Goal: Information Seeking & Learning: Compare options

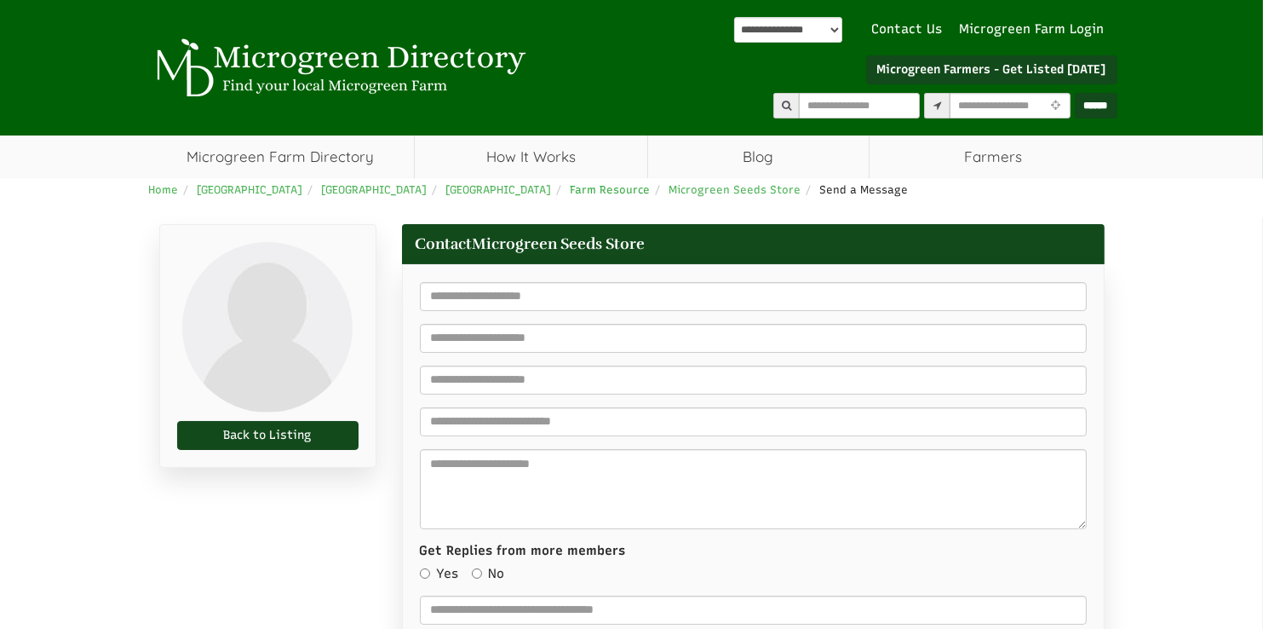
click at [571, 189] on span "Farm Resource" at bounding box center [611, 189] width 80 height 13
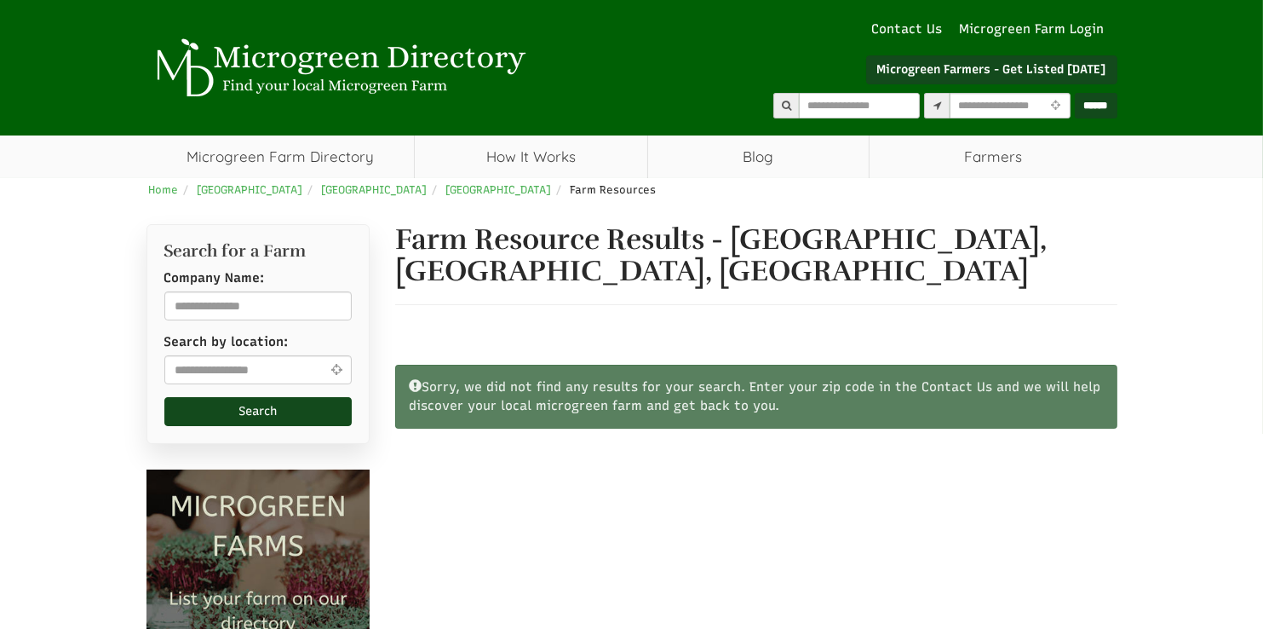
select select "Language Translate Widget"
click at [514, 162] on link "How It Works" at bounding box center [531, 156] width 233 height 43
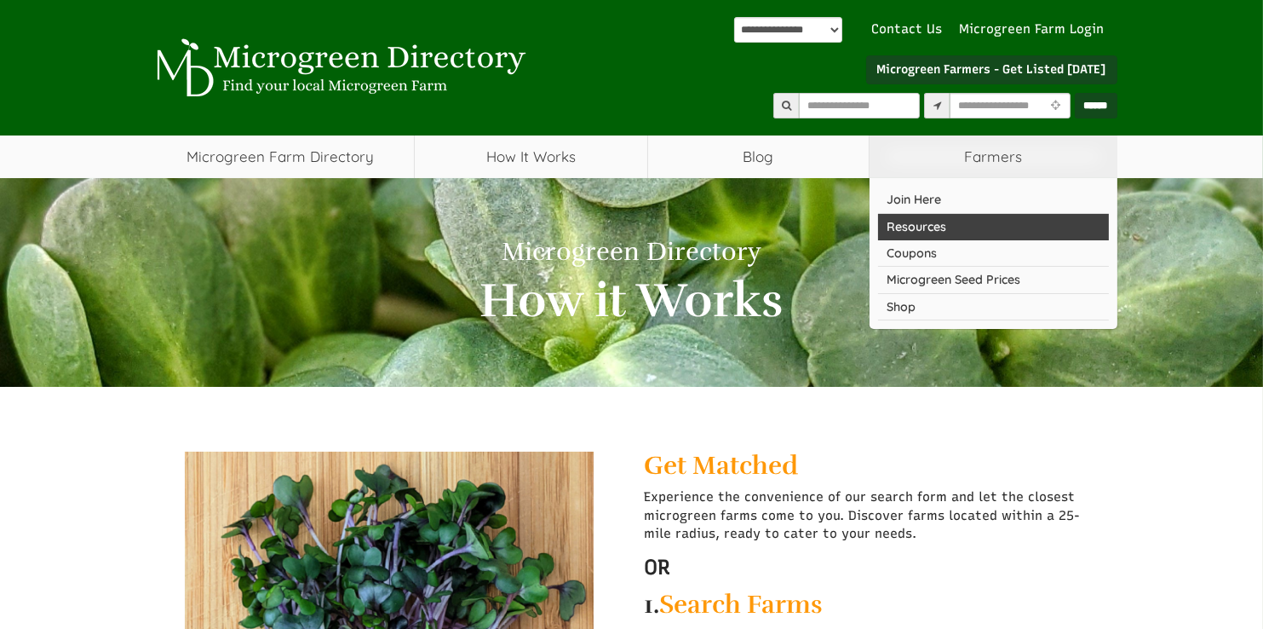
click at [937, 233] on link "Resources" at bounding box center [993, 227] width 231 height 26
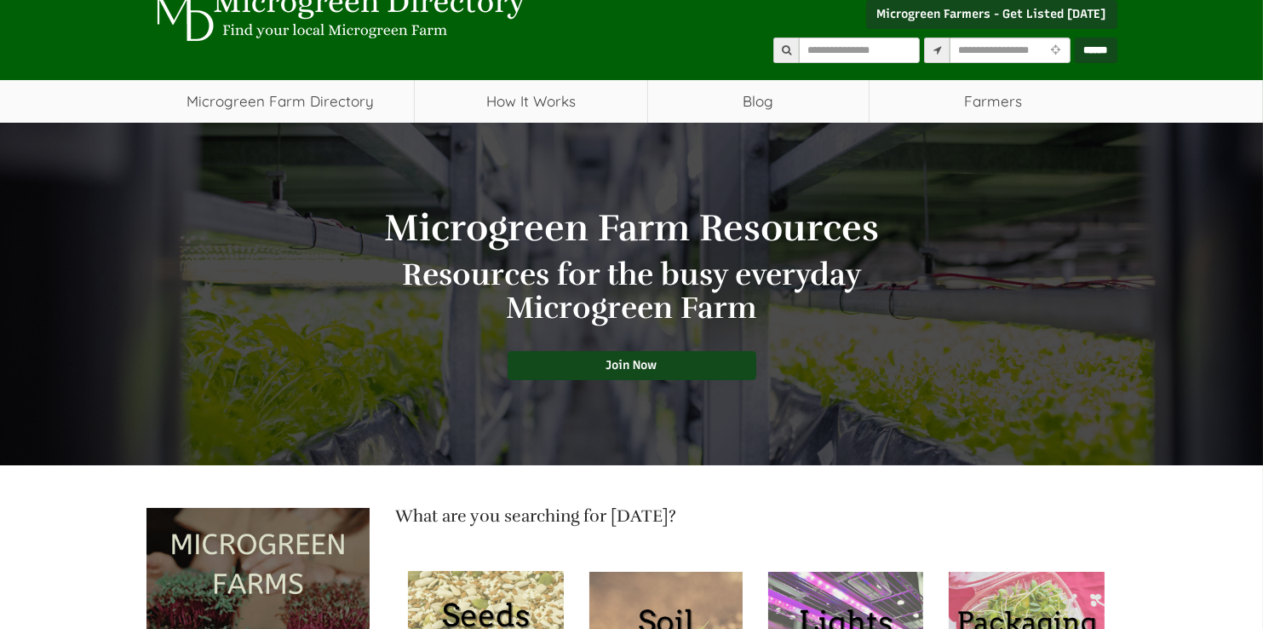
select select "Language Translate Widget"
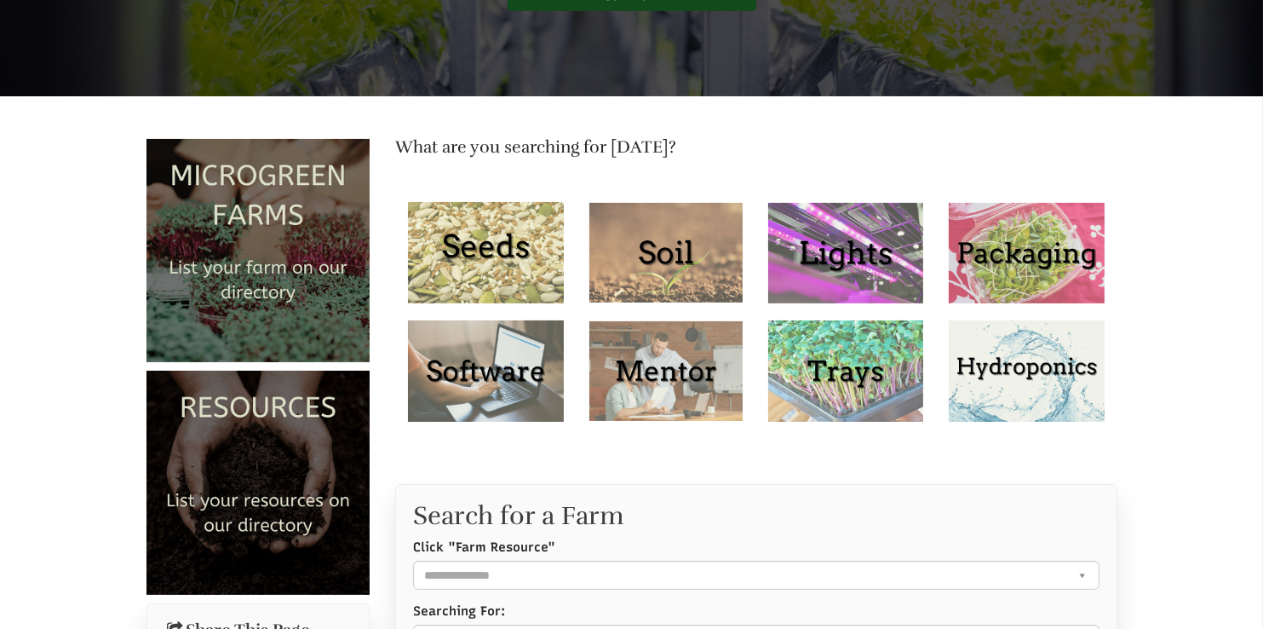
scroll to position [426, 0]
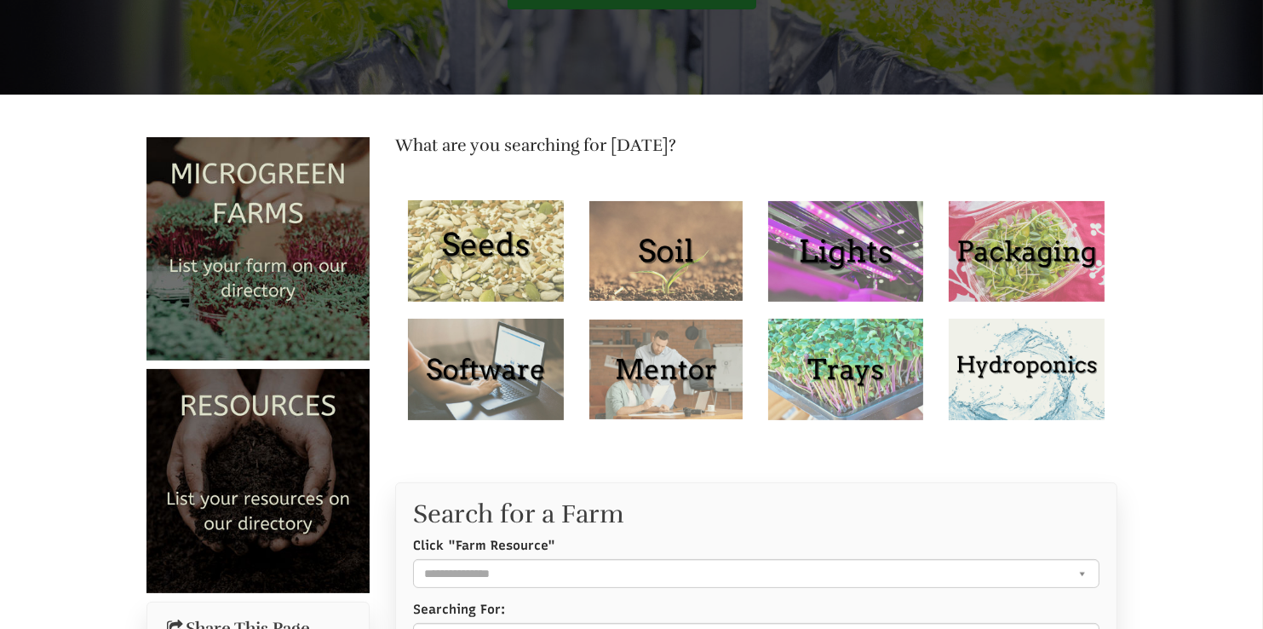
click at [498, 238] on img at bounding box center [486, 250] width 156 height 101
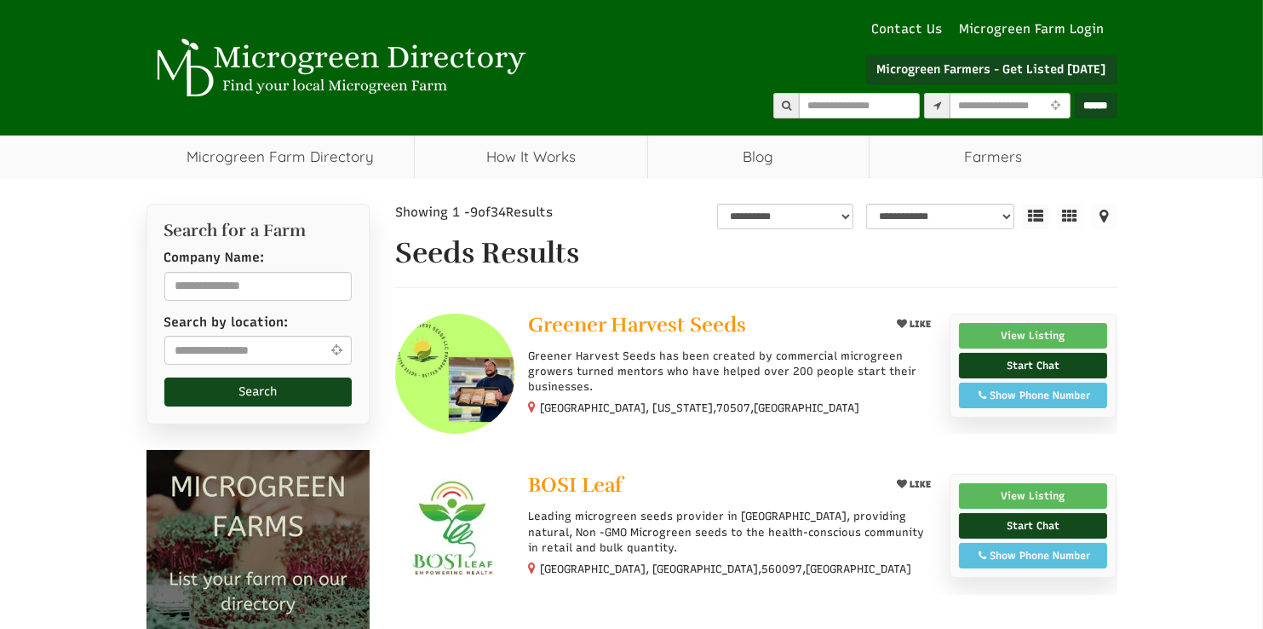
select select "Language Translate Widget"
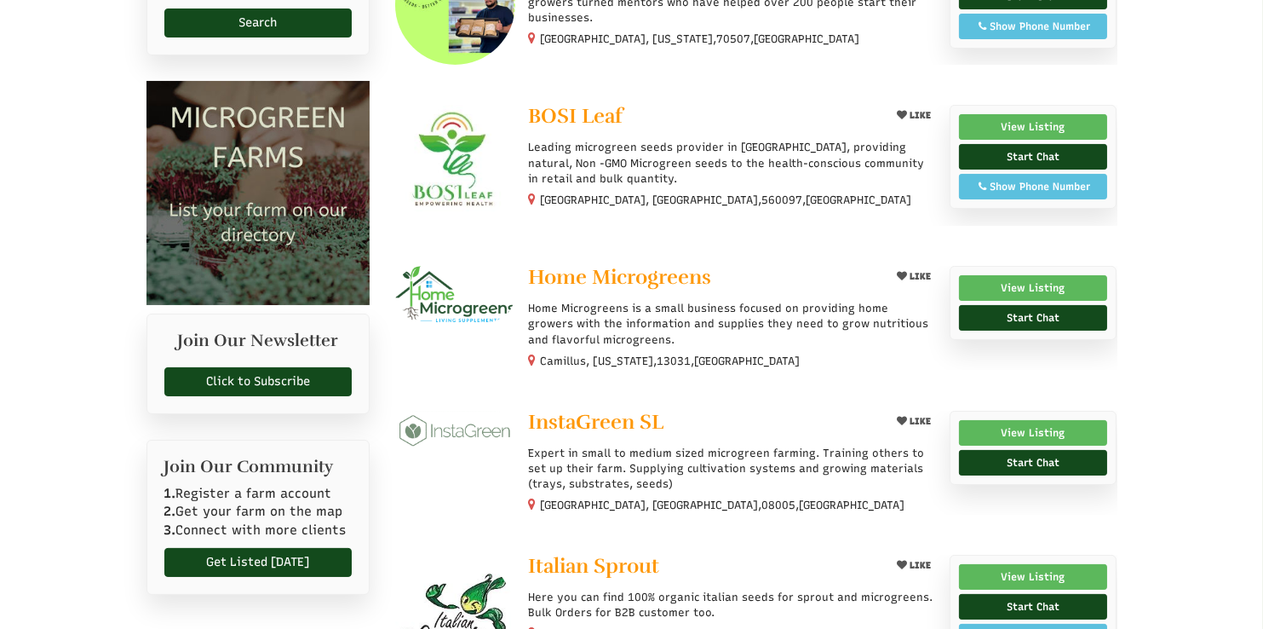
scroll to position [341, 0]
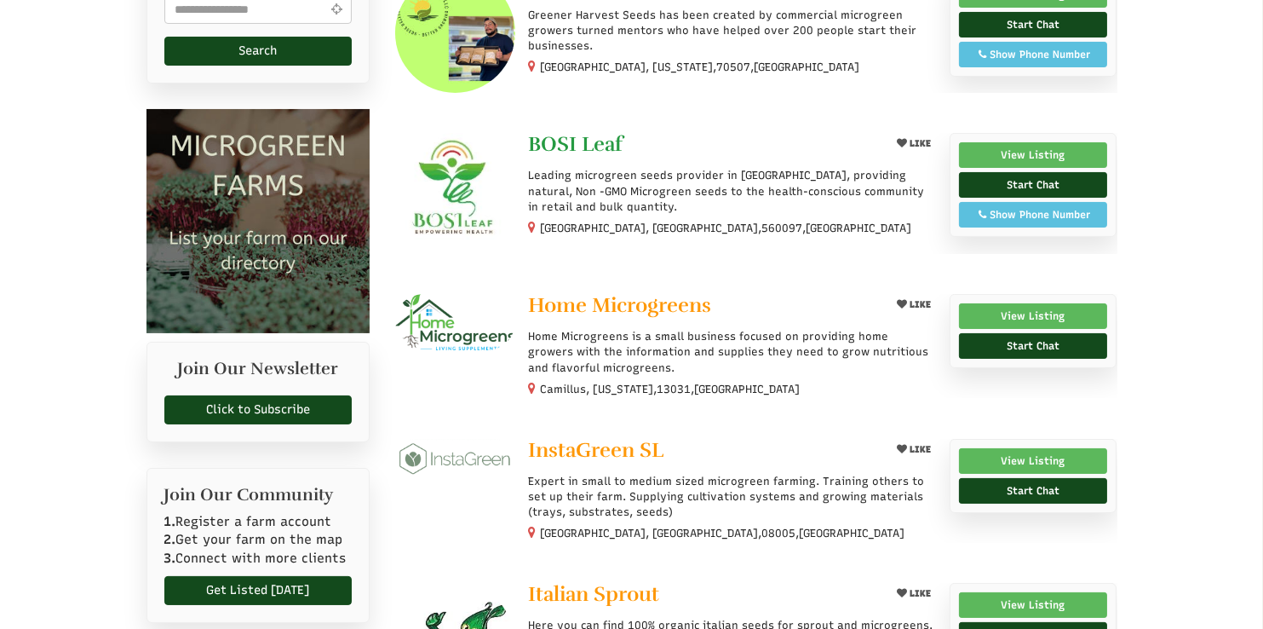
click at [545, 137] on span "BOSI Leaf" at bounding box center [575, 144] width 95 height 26
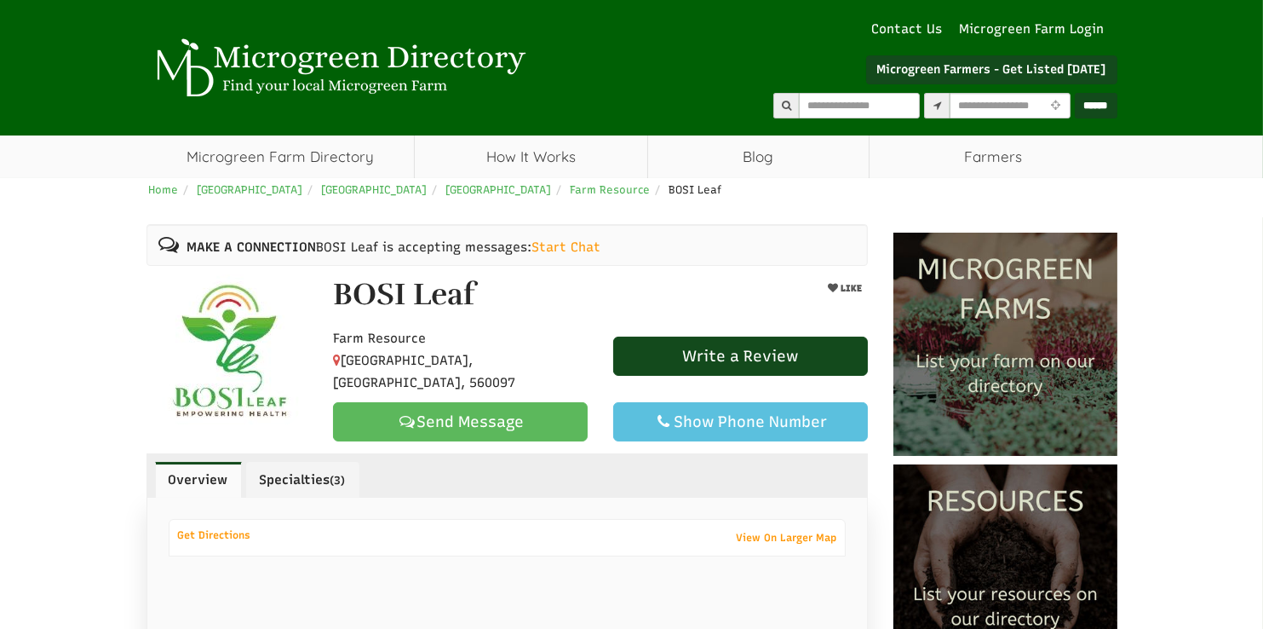
select select "Language Translate Widget"
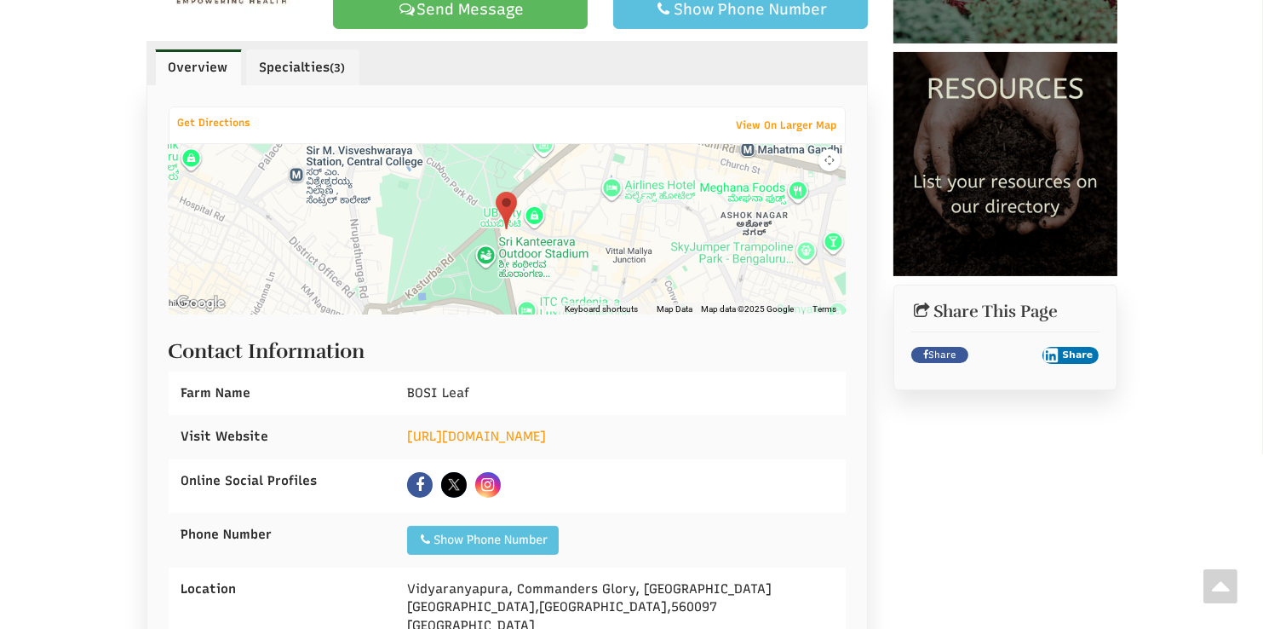
scroll to position [9, 0]
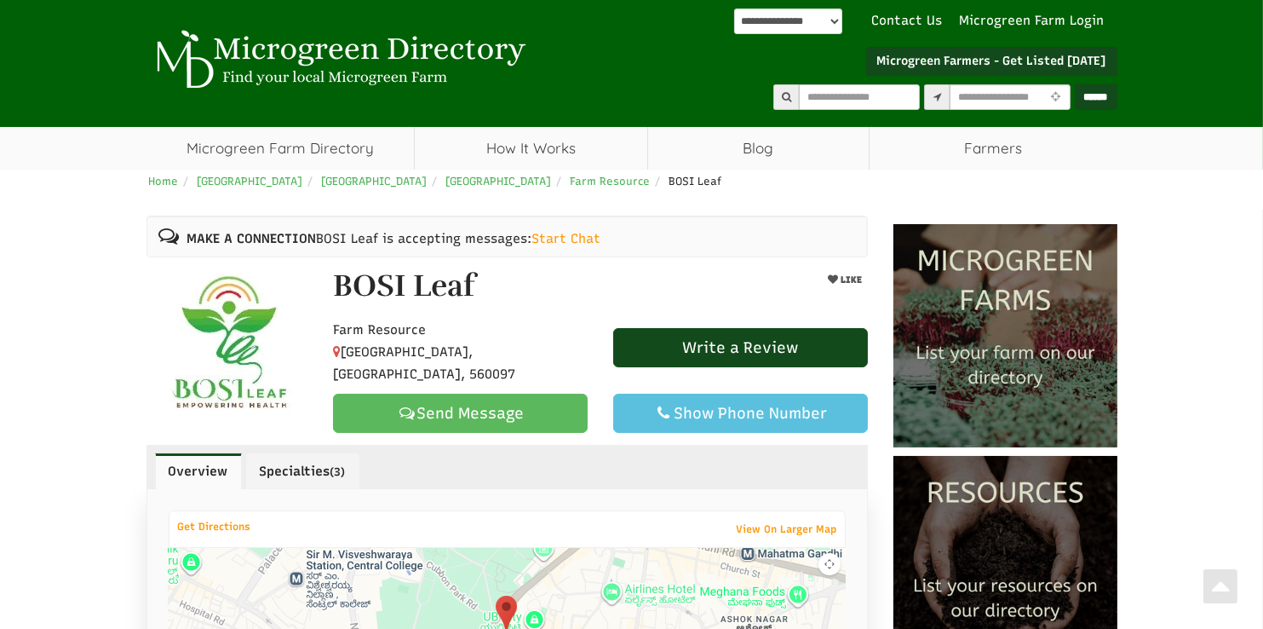
drag, startPoint x: 1156, startPoint y: 420, endPoint x: 1050, endPoint y: 194, distance: 249.6
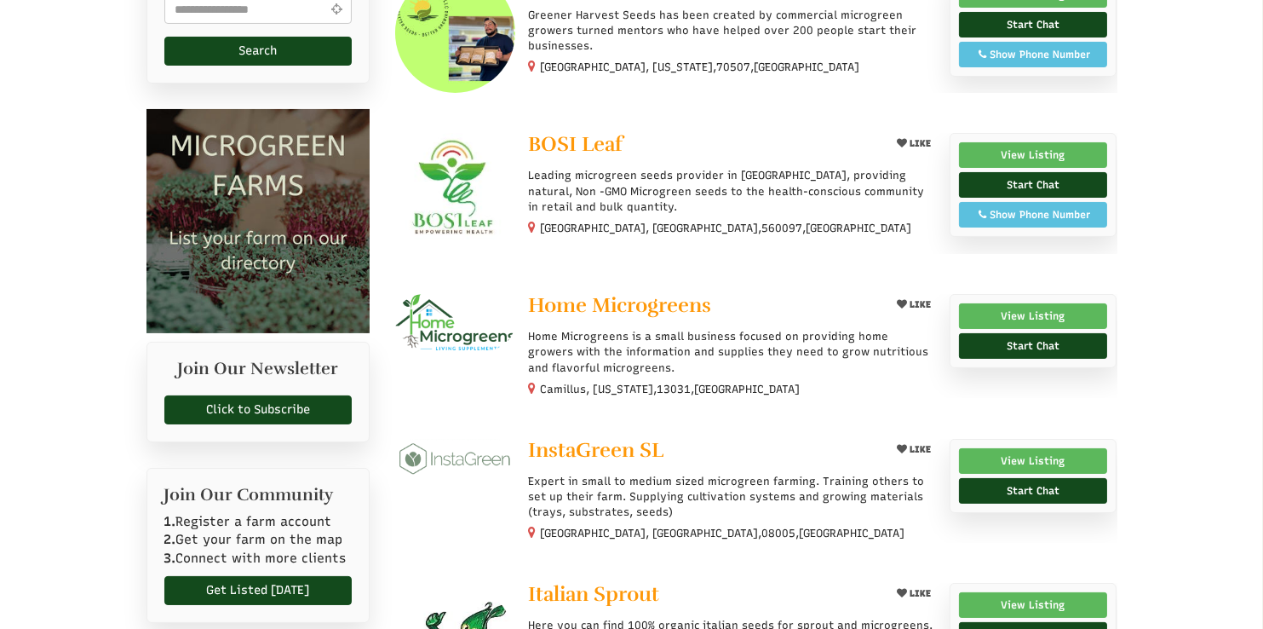
select select "Language Translate Widget"
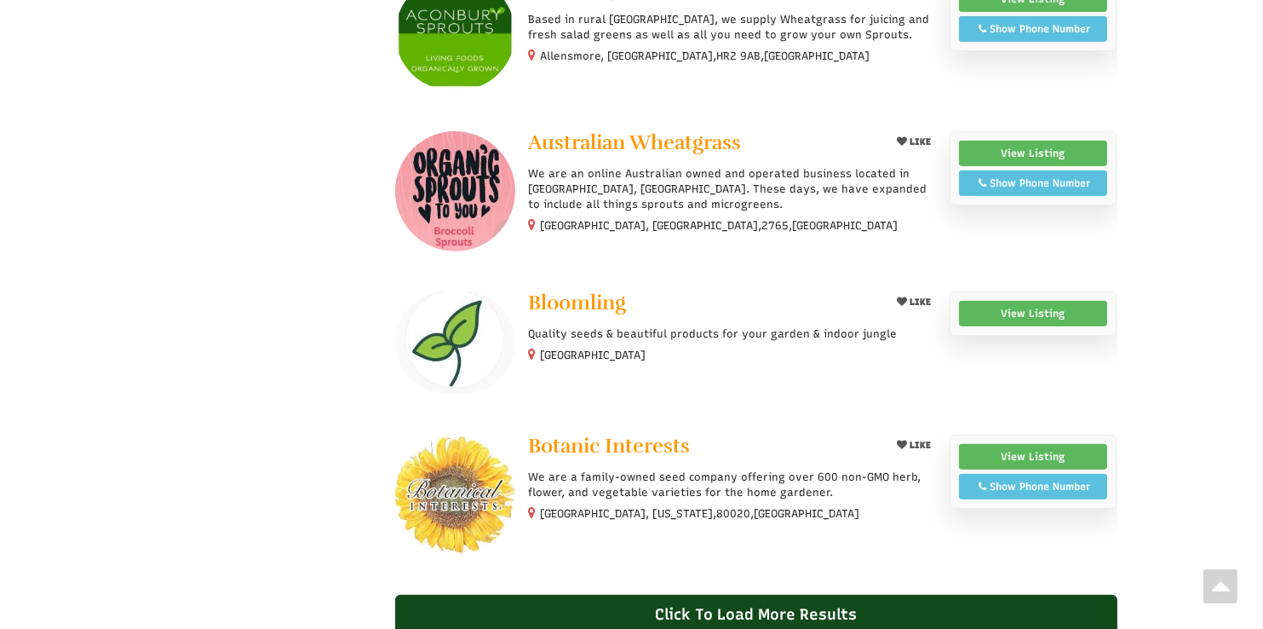
scroll to position [1278, 0]
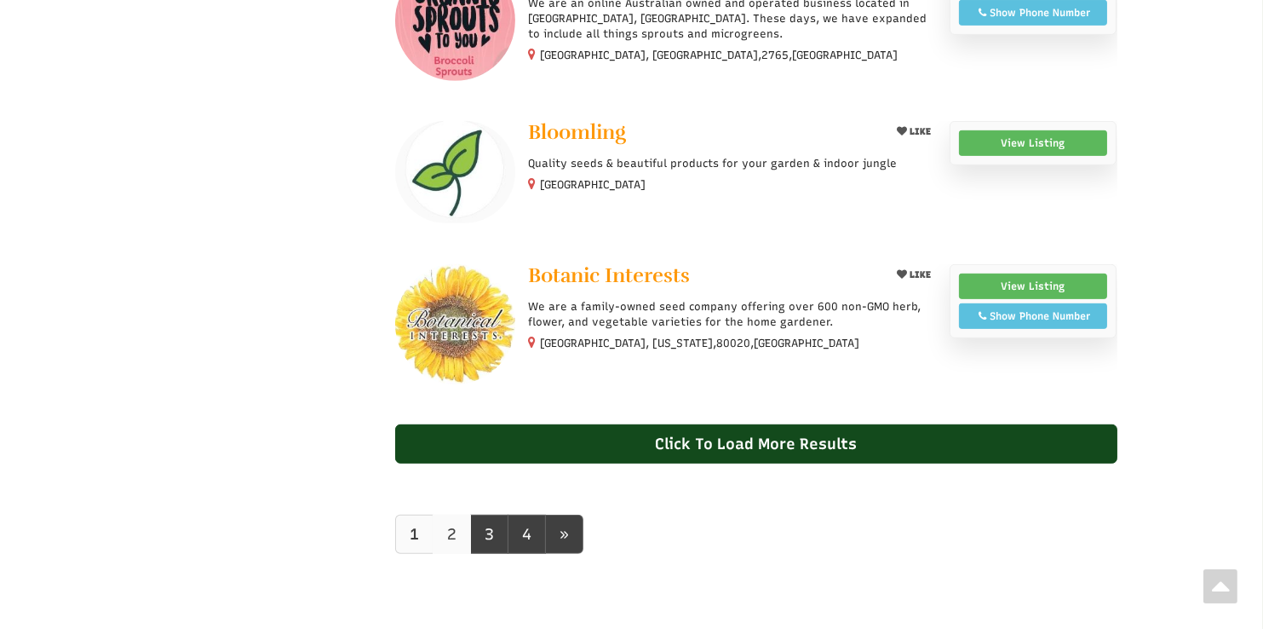
click at [442, 530] on link "2" at bounding box center [452, 534] width 38 height 39
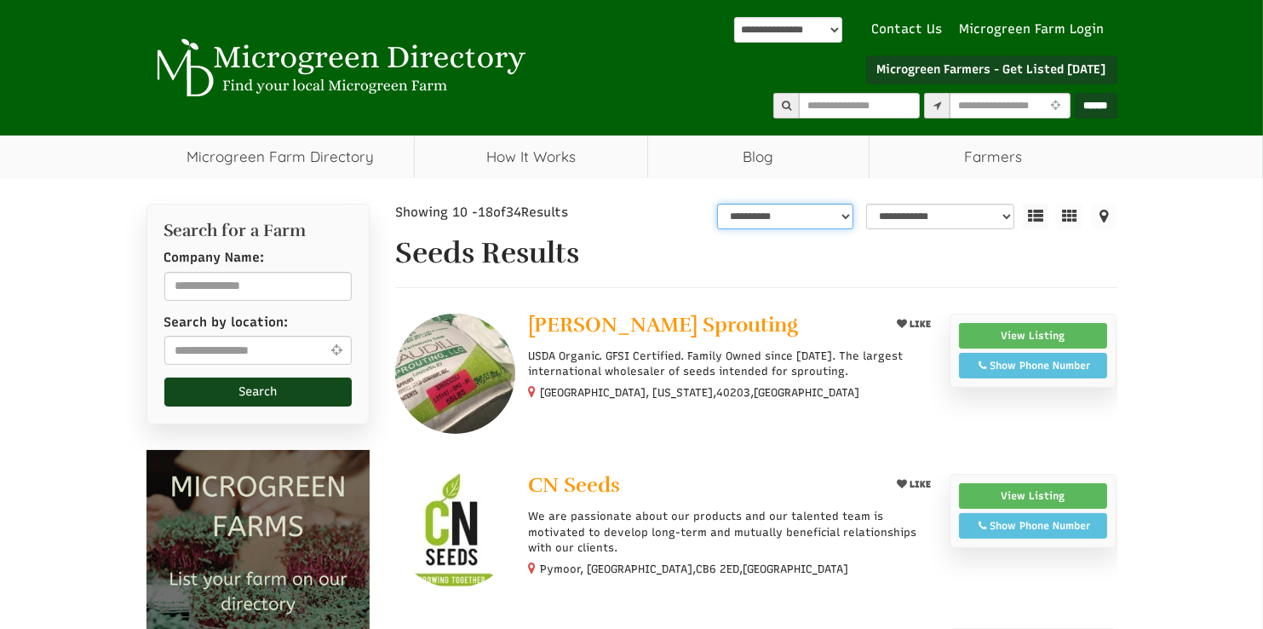
click at [826, 216] on select "**********" at bounding box center [785, 217] width 136 height 26
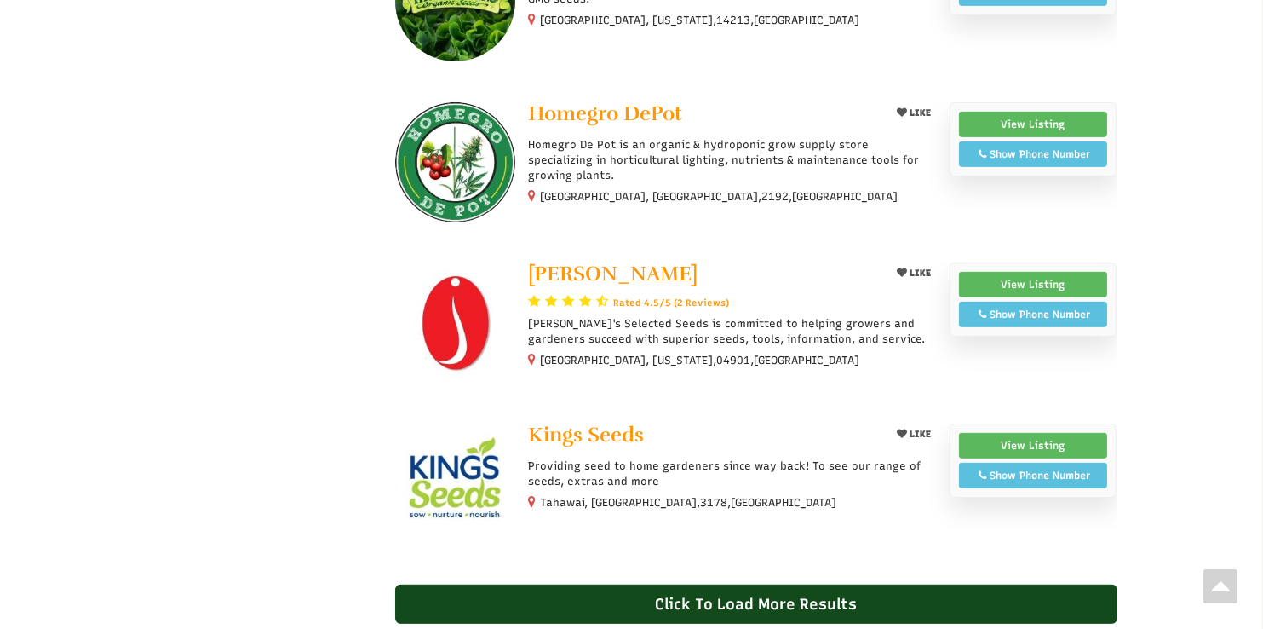
scroll to position [1193, 0]
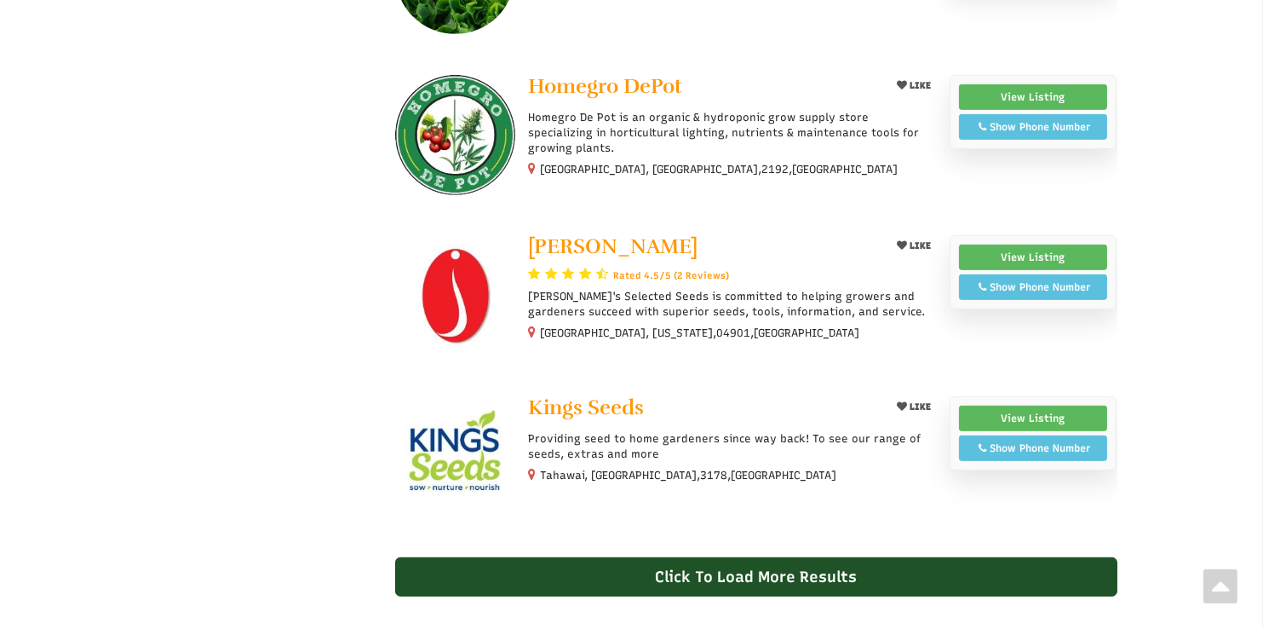
click at [694, 558] on div "Click To Load More Results" at bounding box center [756, 576] width 722 height 39
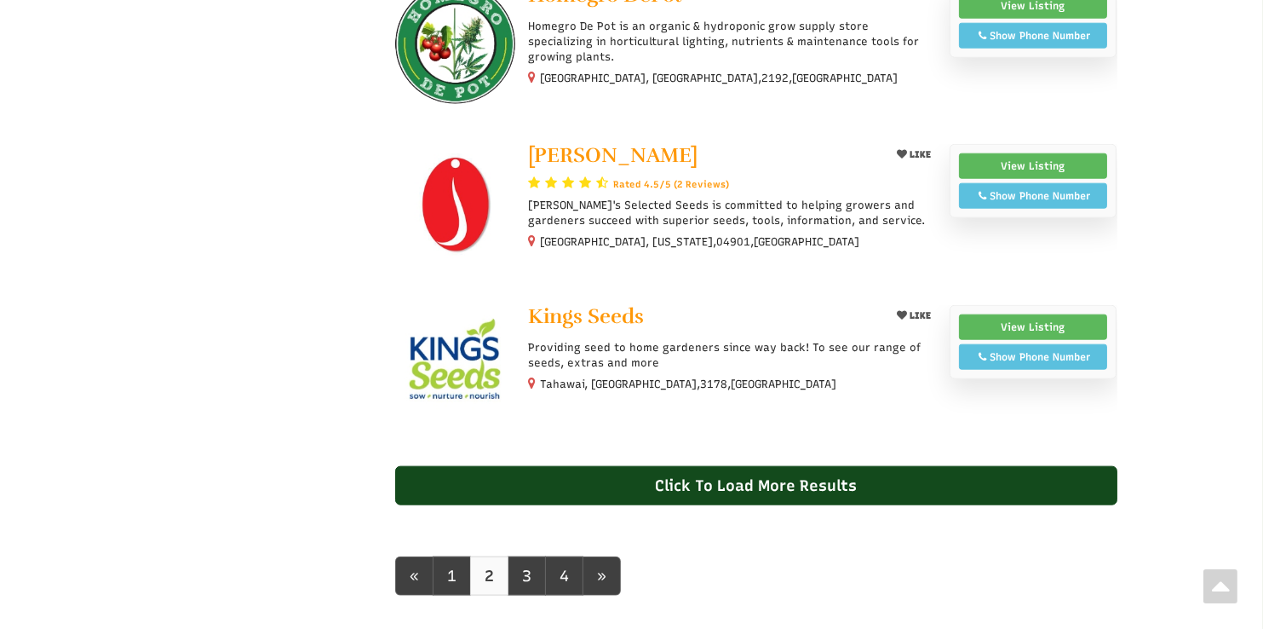
scroll to position [2812, 0]
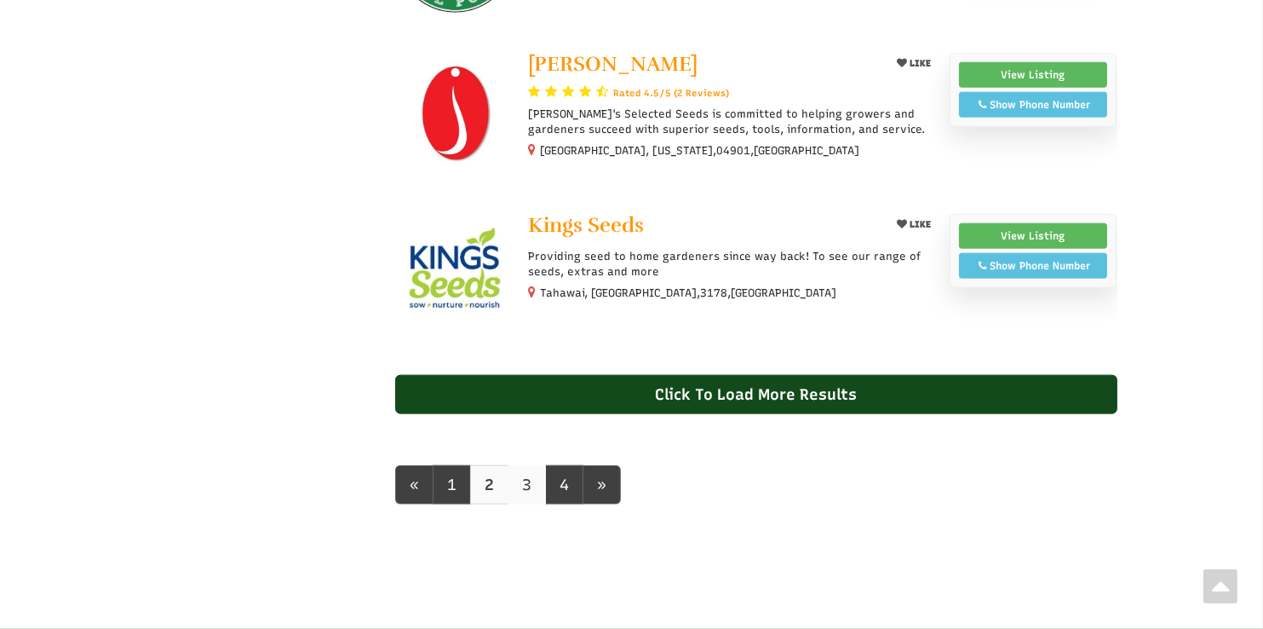
click at [525, 472] on link "3" at bounding box center [527, 484] width 38 height 39
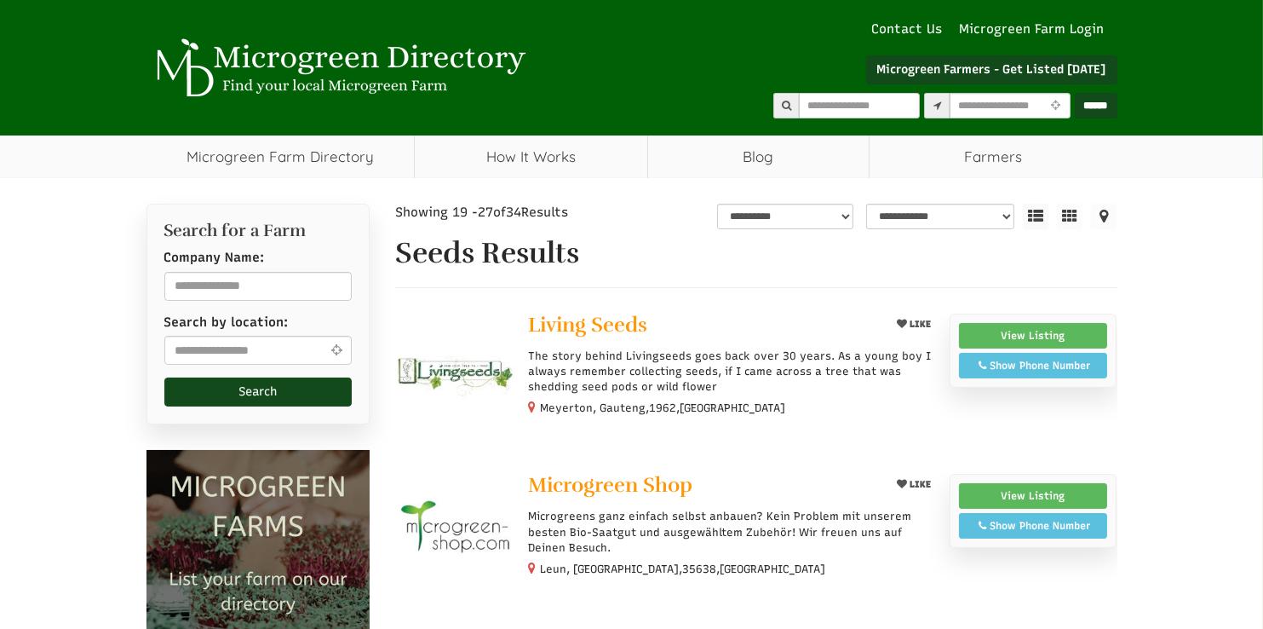
select select "Language Translate Widget"
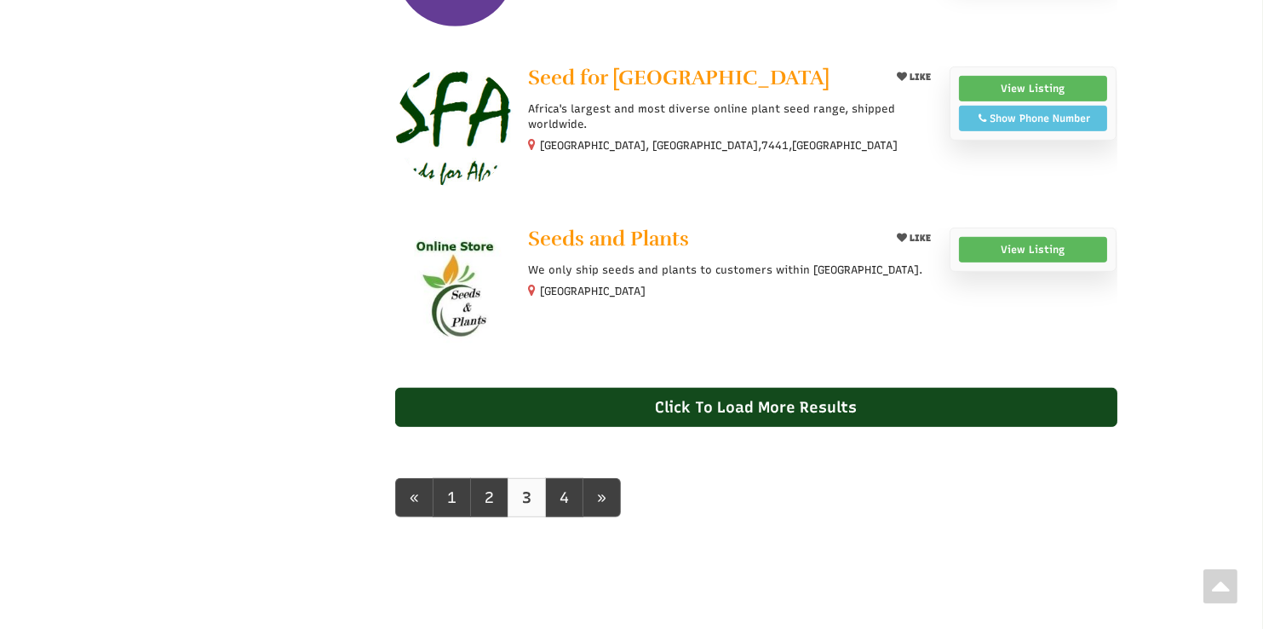
scroll to position [1363, 0]
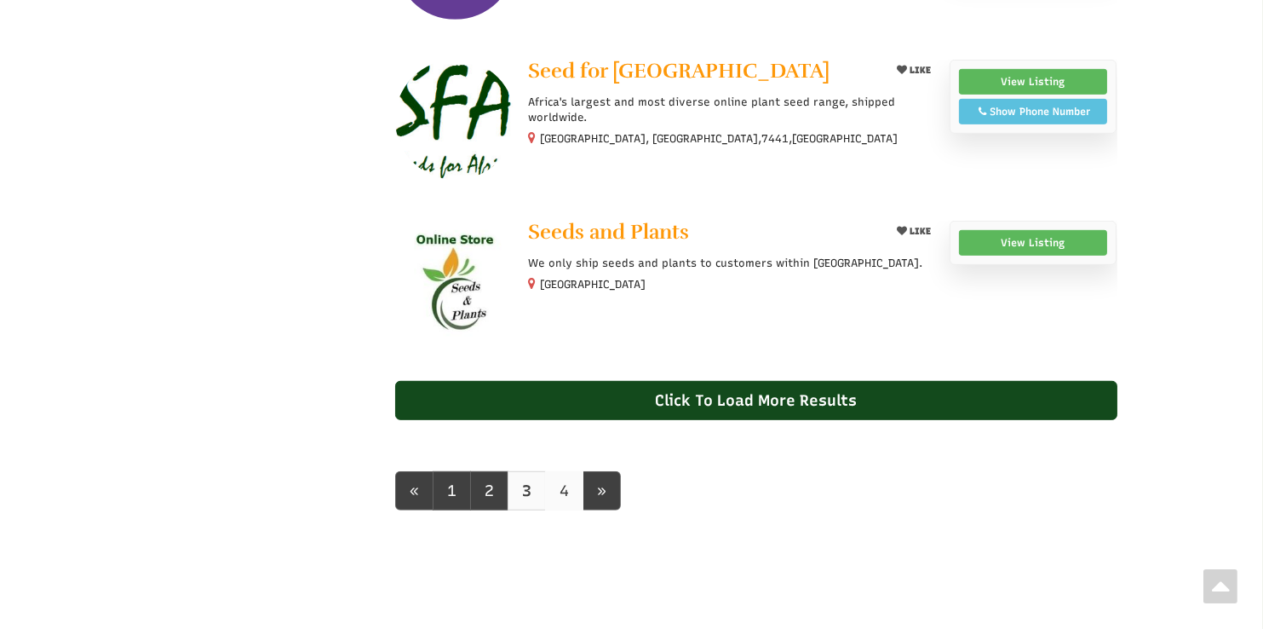
click at [572, 476] on link "4" at bounding box center [564, 490] width 38 height 39
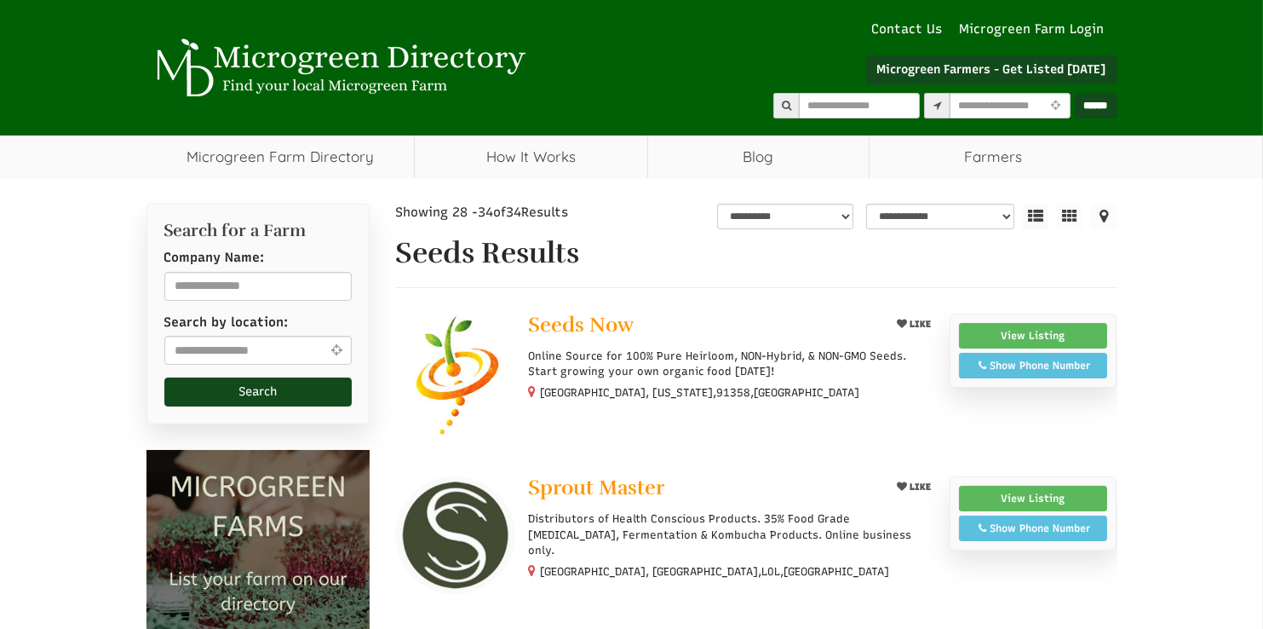
select select "Language Translate Widget"
